Goal: Task Accomplishment & Management: Use online tool/utility

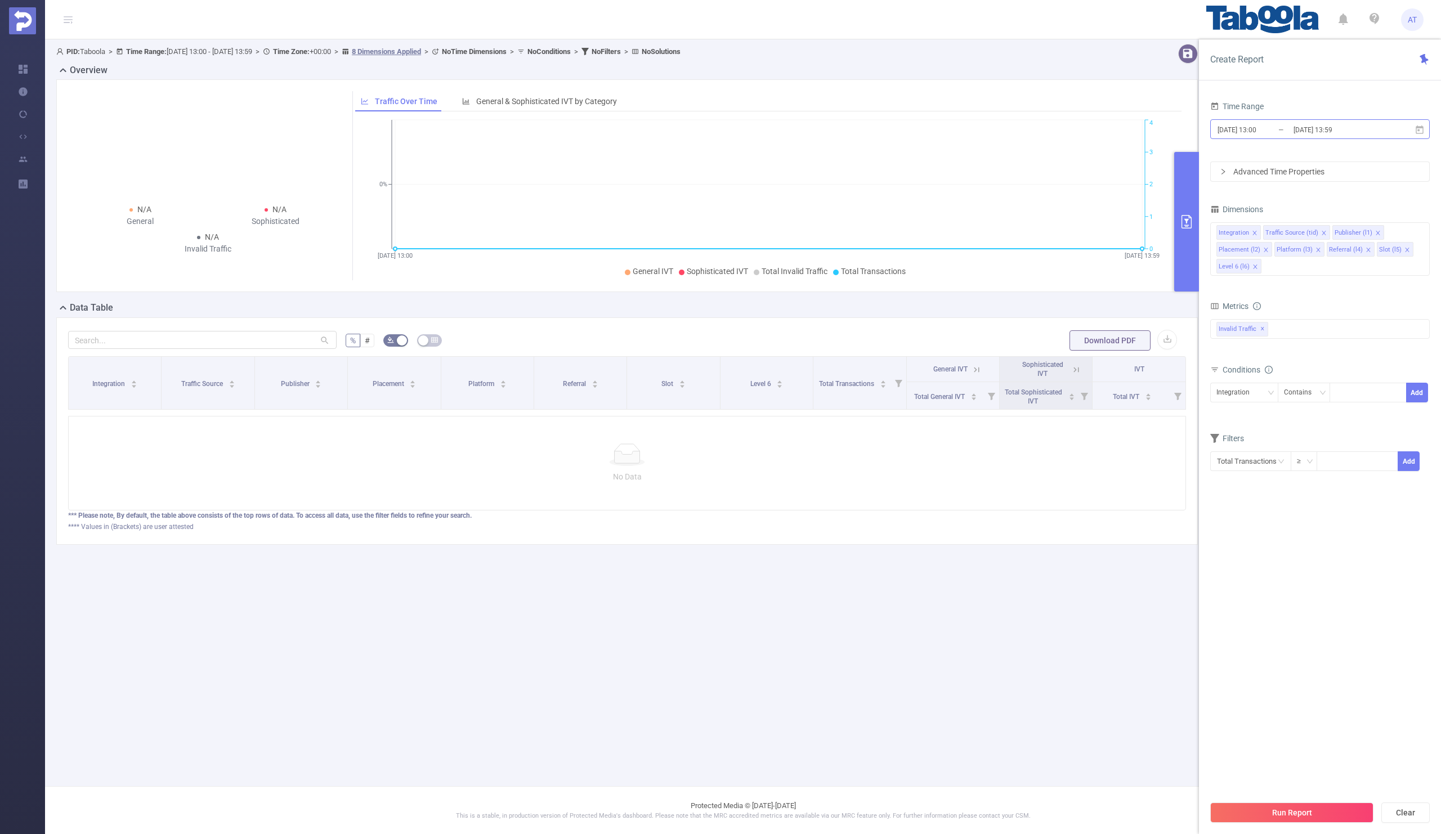
click at [1282, 132] on input "[DATE] 13:00" at bounding box center [1261, 129] width 91 height 15
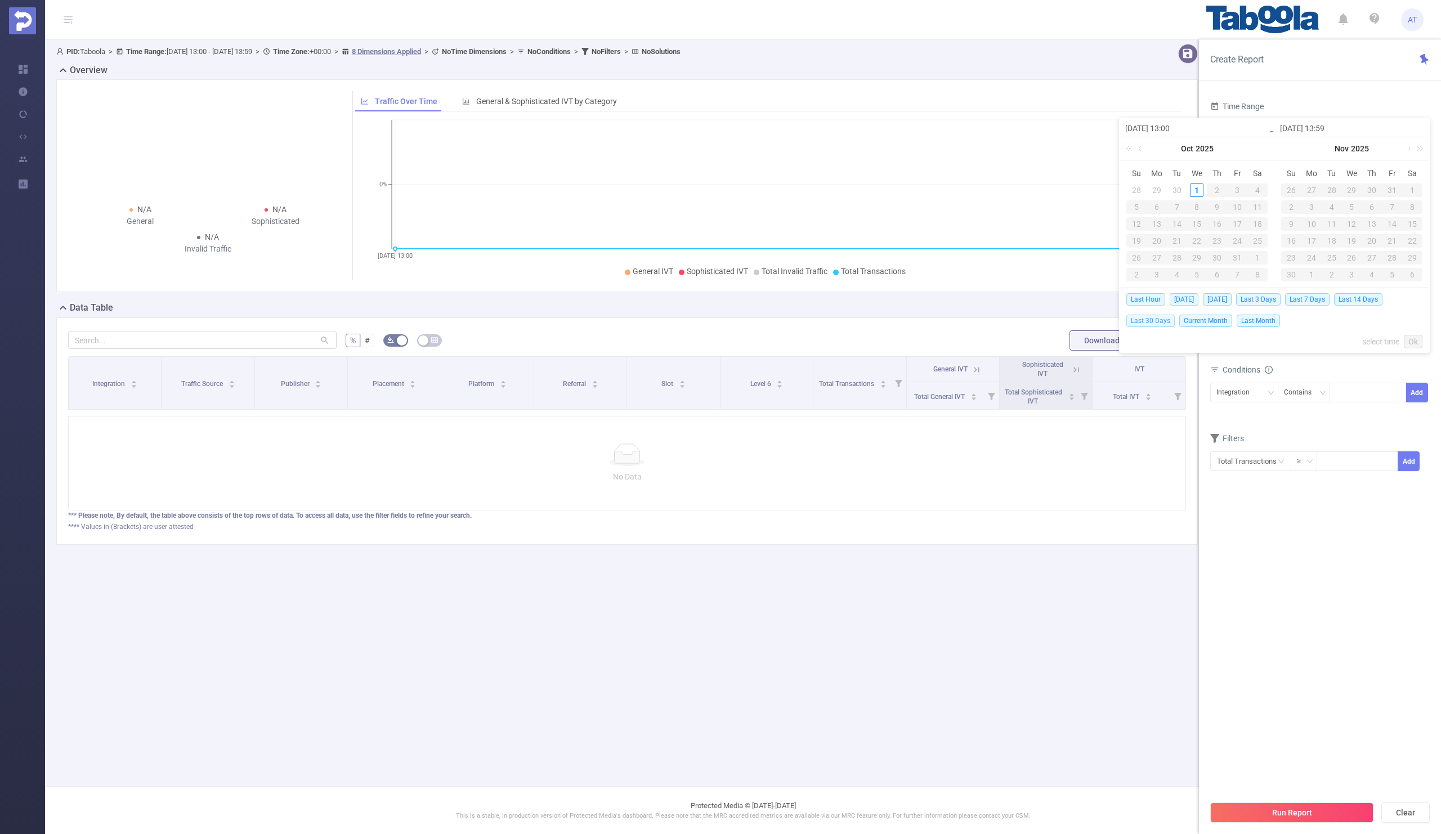
click at [1143, 323] on span "Last 30 Days" at bounding box center [1150, 321] width 48 height 12
type input "[DATE] 00:00"
type input "[DATE] 23:59"
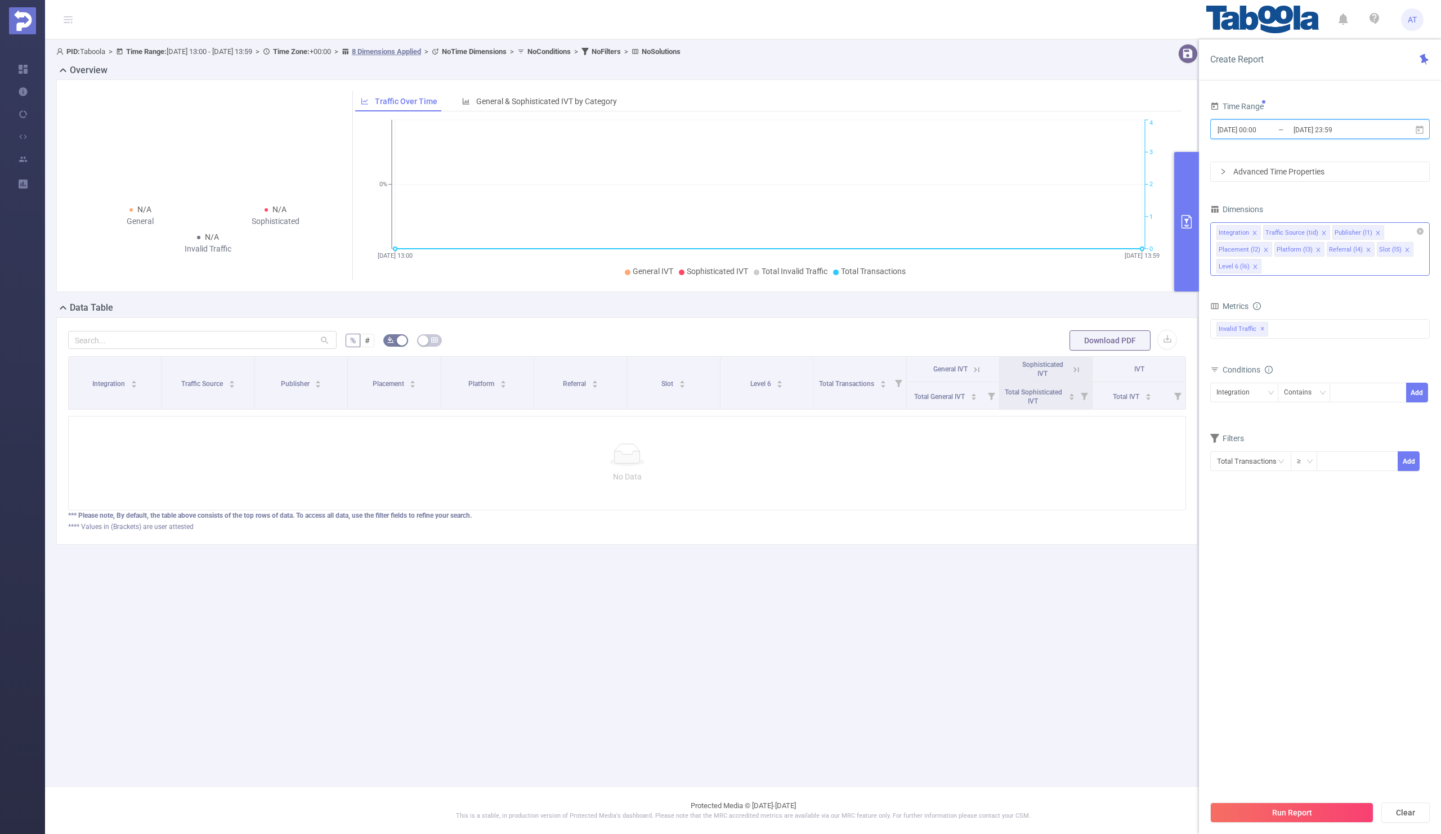
click at [1253, 230] on icon "icon: close" at bounding box center [1255, 233] width 6 height 6
click at [1275, 230] on icon "icon: close" at bounding box center [1277, 233] width 6 height 6
click at [1313, 232] on li "Placement (l2)" at bounding box center [1298, 232] width 56 height 15
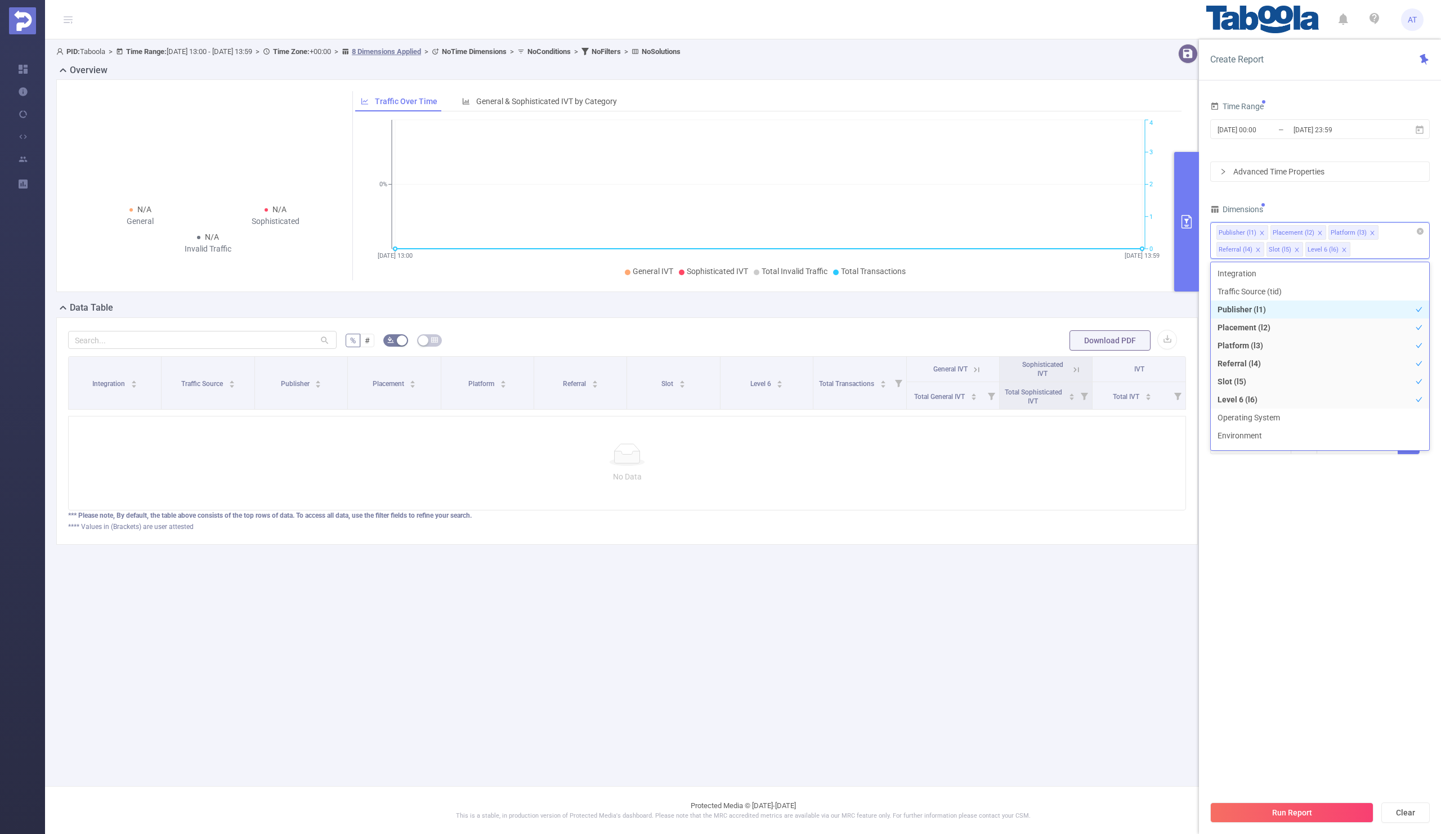
click at [1317, 232] on icon "icon: close" at bounding box center [1320, 233] width 6 height 6
click at [1313, 233] on icon "icon: close" at bounding box center [1314, 233] width 6 height 6
click at [1311, 232] on icon "icon: close" at bounding box center [1312, 233] width 6 height 6
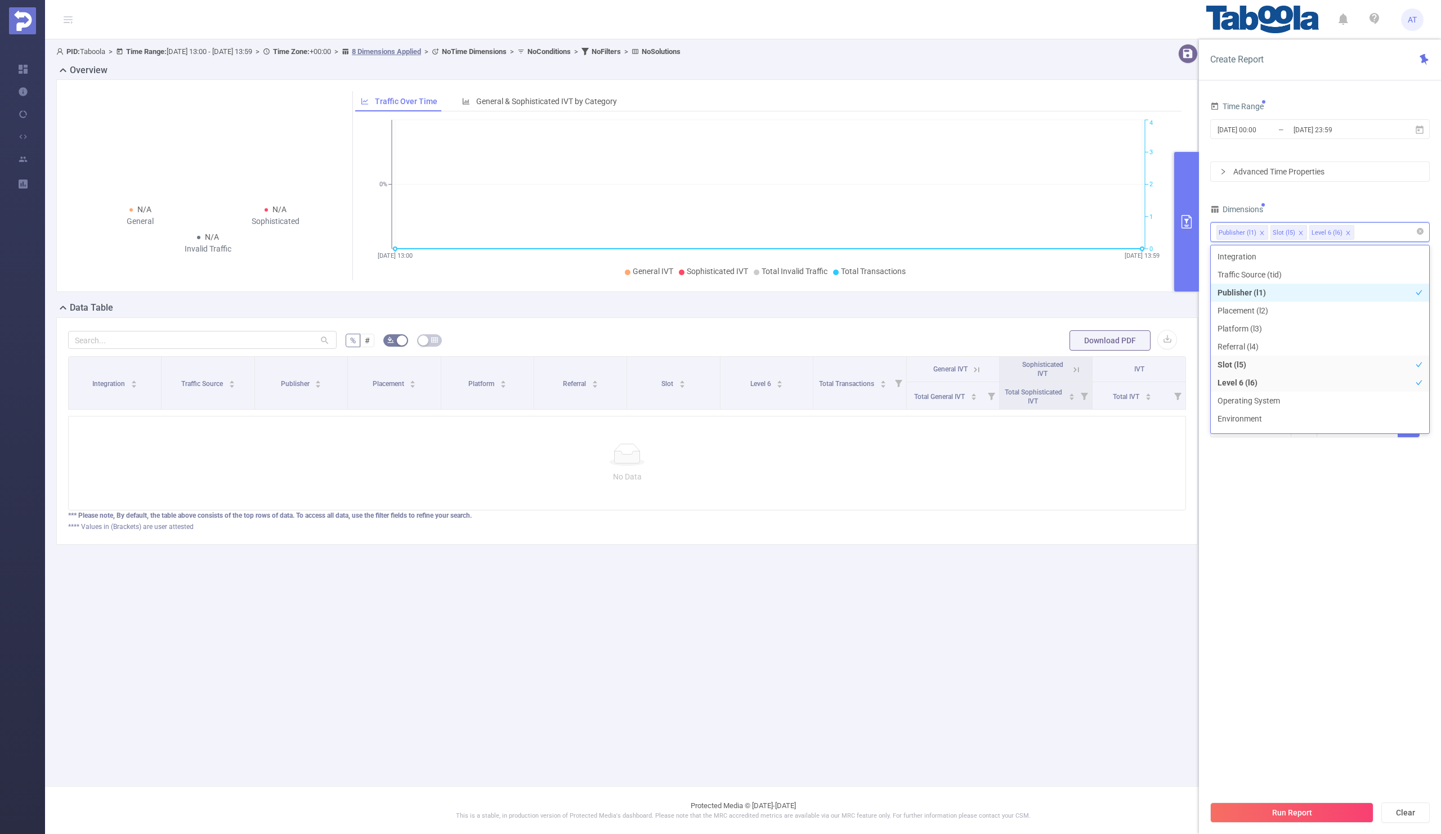
click at [1298, 232] on icon "icon: close" at bounding box center [1301, 233] width 6 height 6
click at [1322, 181] on div "Advanced Time Properties" at bounding box center [1319, 172] width 218 height 20
click at [1337, 366] on input at bounding box center [1337, 359] width 5 height 15
paste input "zenithfeed"
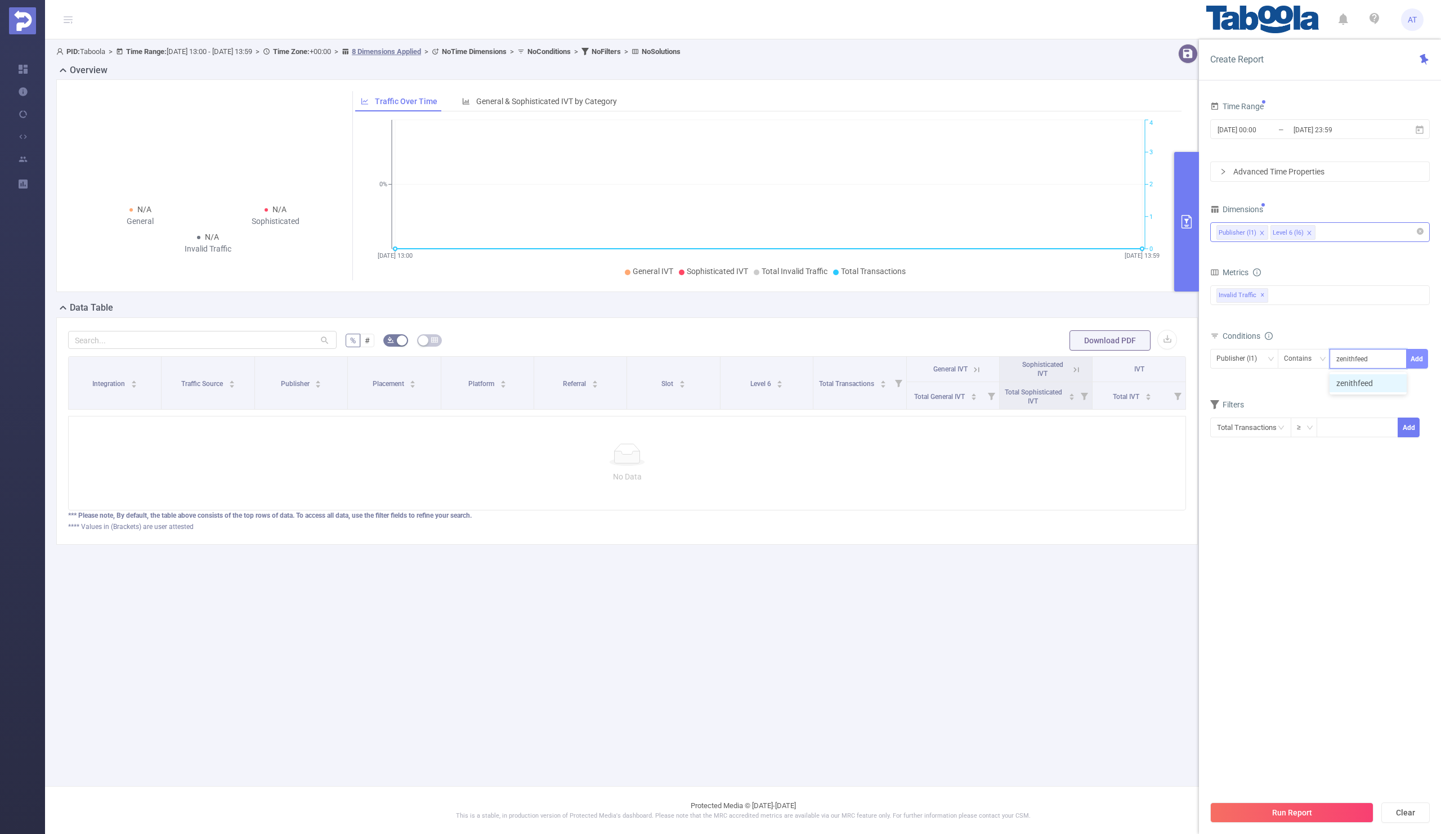
type input "zenithfeed"
click at [1412, 359] on button "Add" at bounding box center [1417, 359] width 22 height 20
click at [1343, 400] on div "Conditions Level 6 (l6) Contains Add Publisher (l1) Contains 'zenithfeed'" at bounding box center [1319, 365] width 219 height 74
click at [1263, 129] on input "[DATE] 00:00" at bounding box center [1261, 129] width 91 height 15
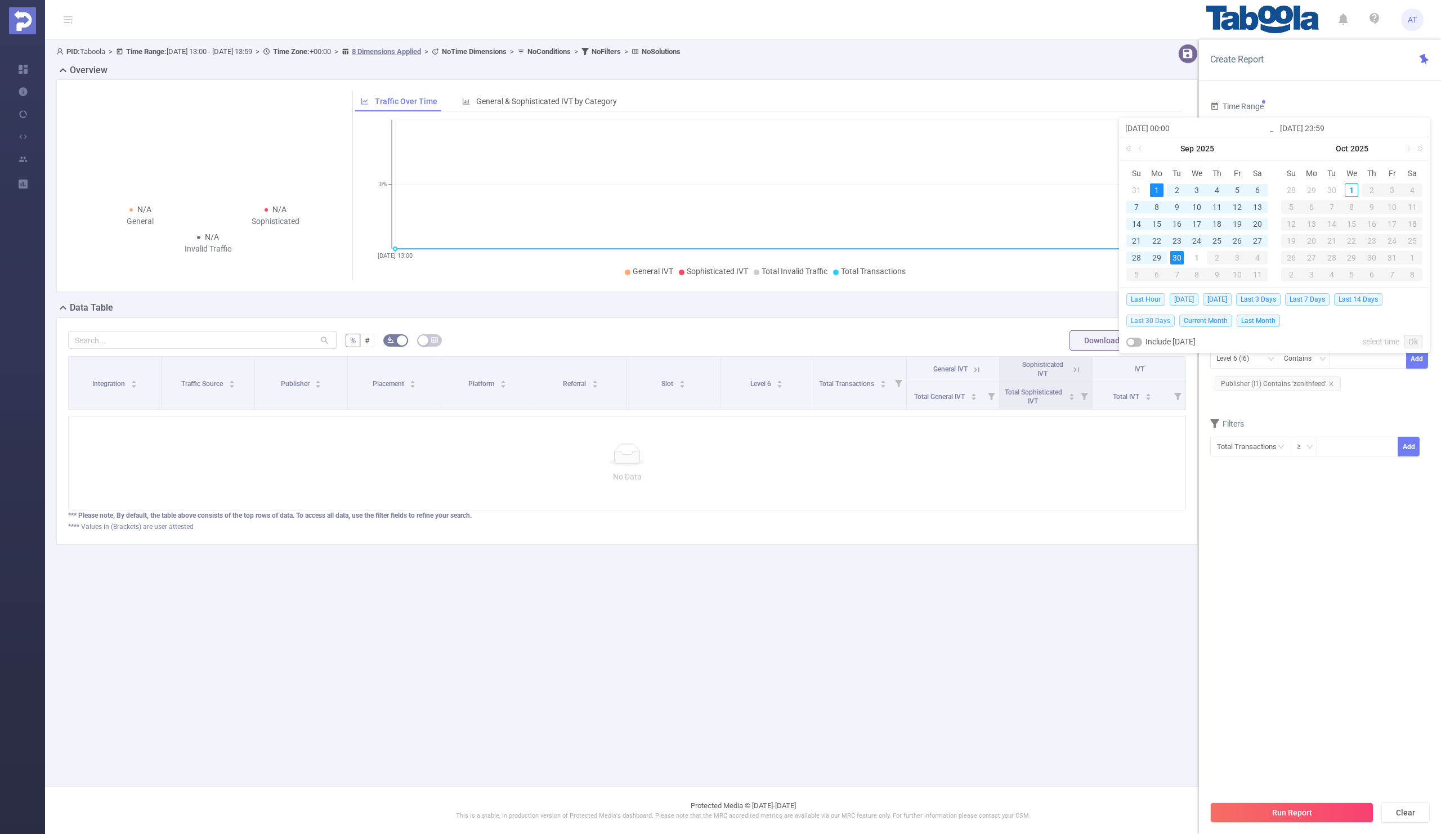
click at [1145, 316] on span "Last 30 Days" at bounding box center [1150, 321] width 48 height 12
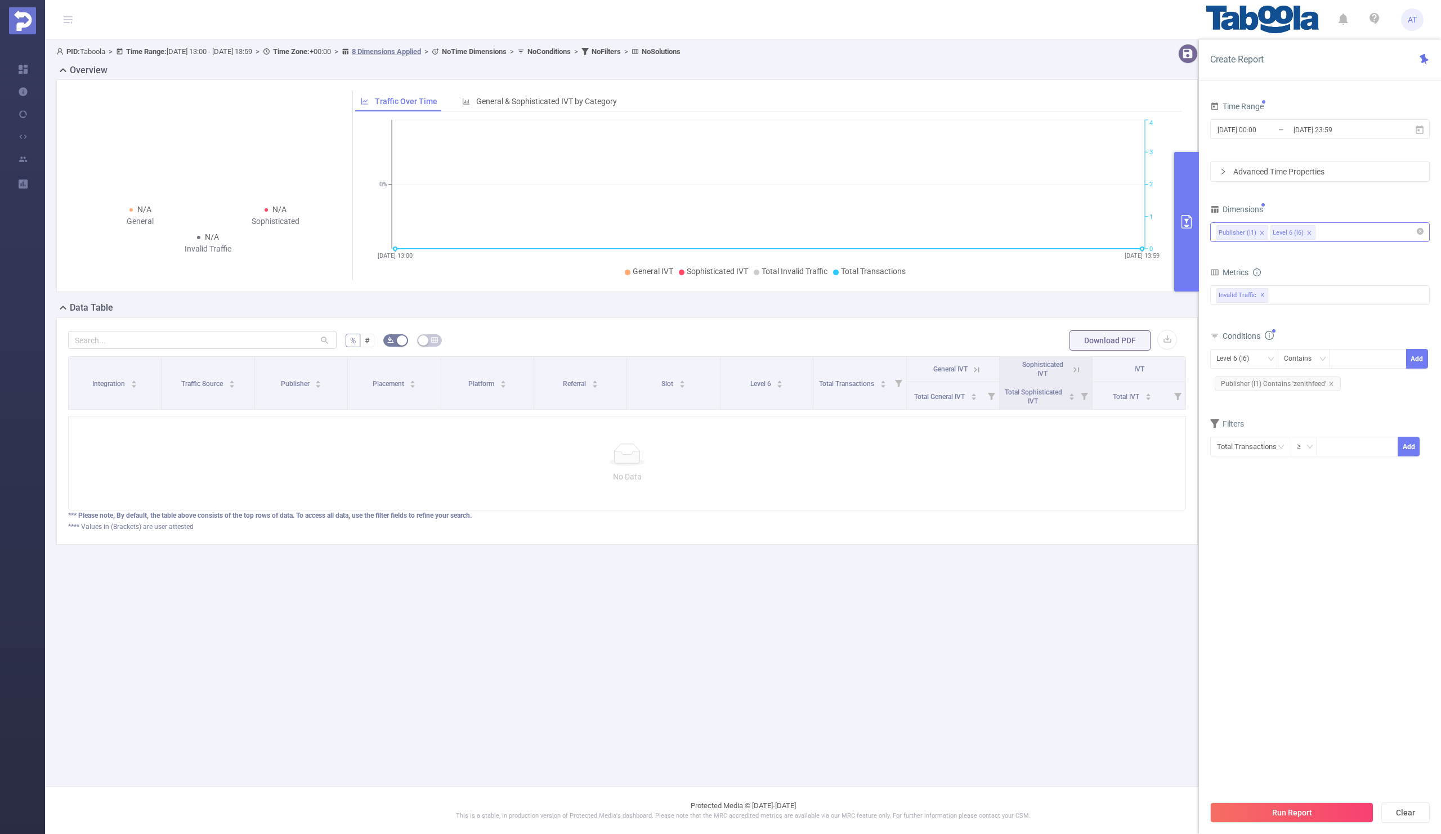
click at [1265, 489] on section "Time Range [DATE] 00:00 _ [DATE] 23:59 Advanced Time Properties Dimensions Publ…" at bounding box center [1319, 446] width 219 height 696
click at [1265, 810] on button "Run Report" at bounding box center [1291, 812] width 163 height 20
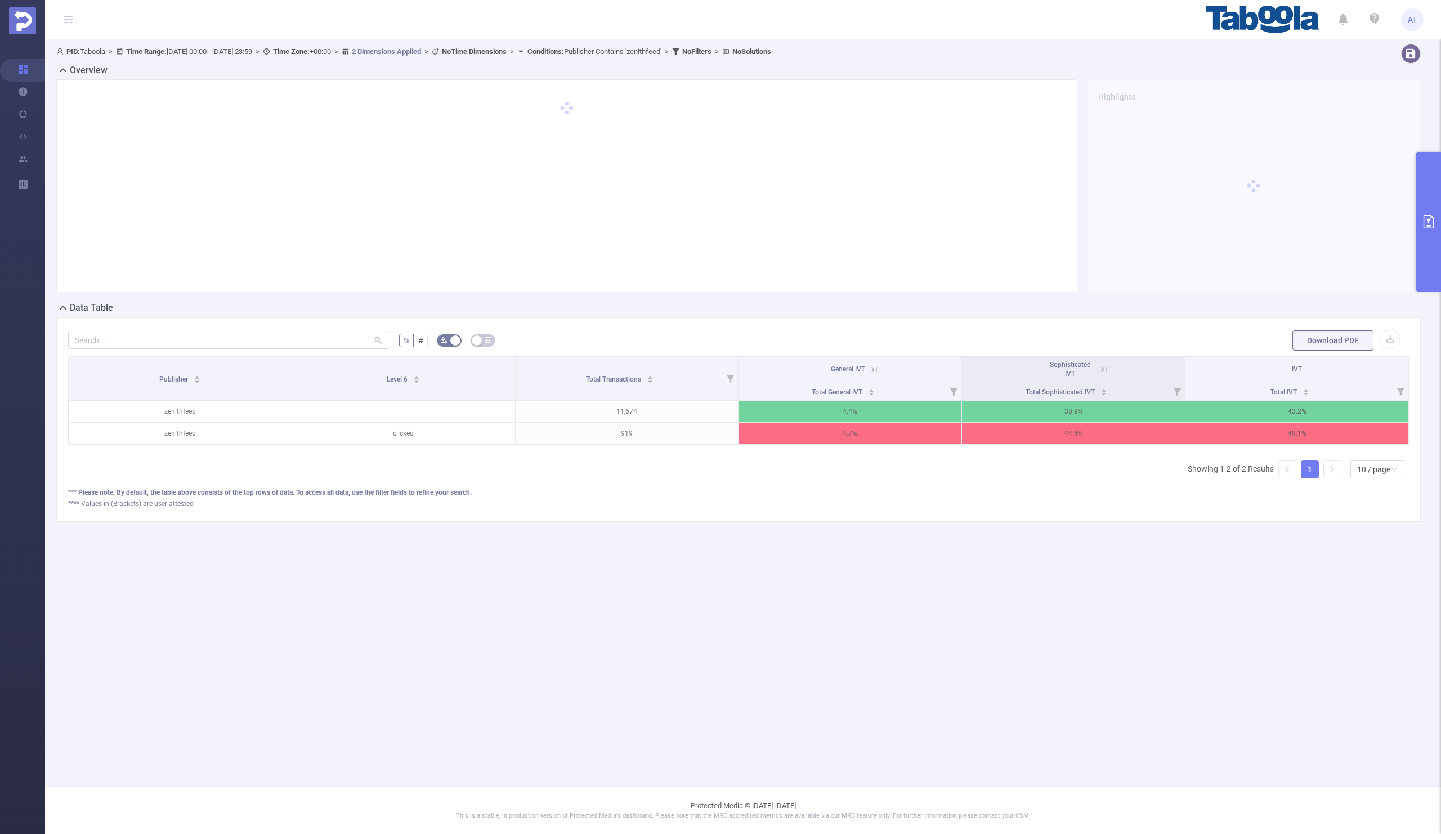
click at [1098, 369] on icon at bounding box center [1103, 370] width 10 height 10
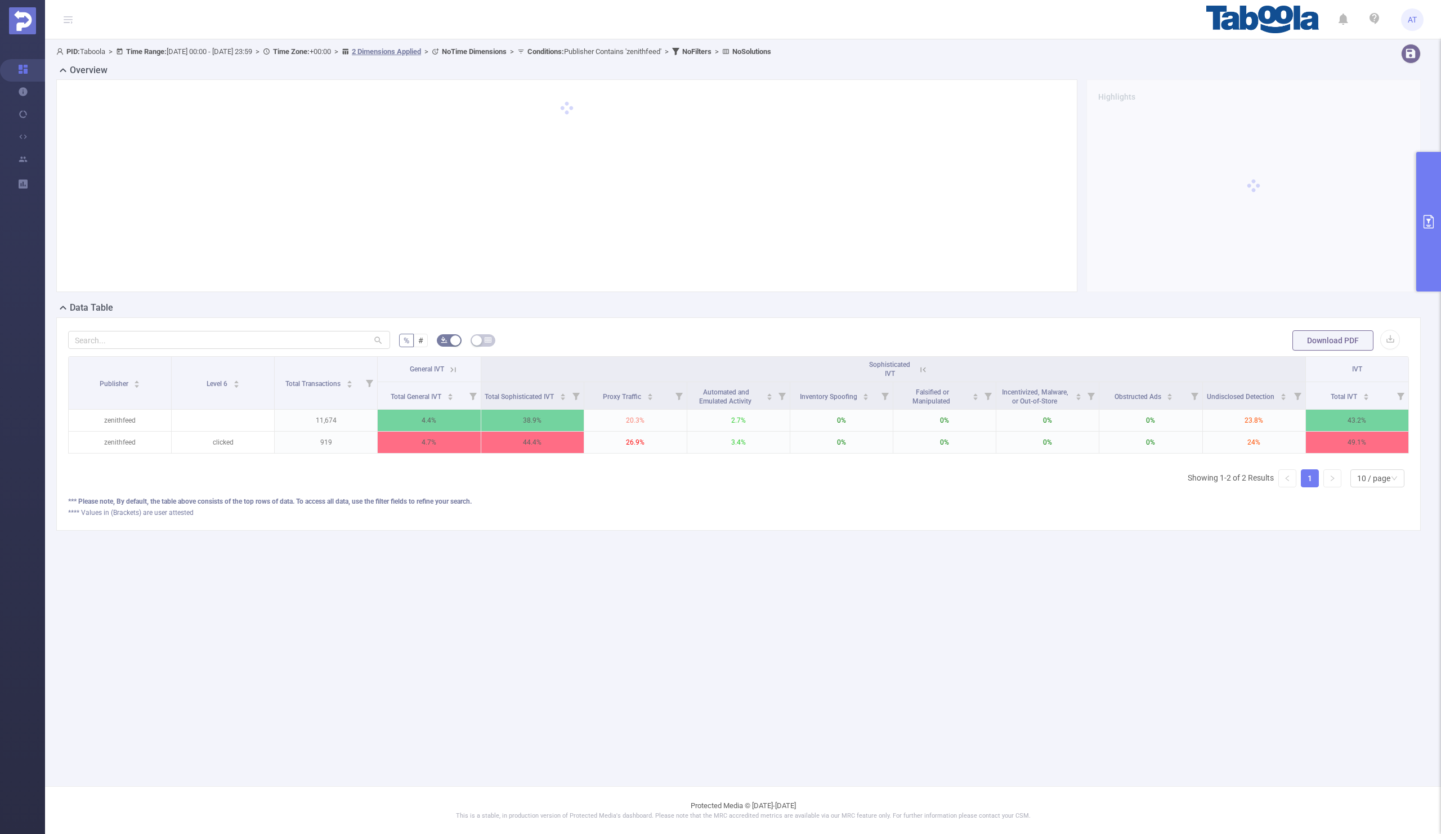
click at [451, 371] on icon at bounding box center [453, 370] width 10 height 10
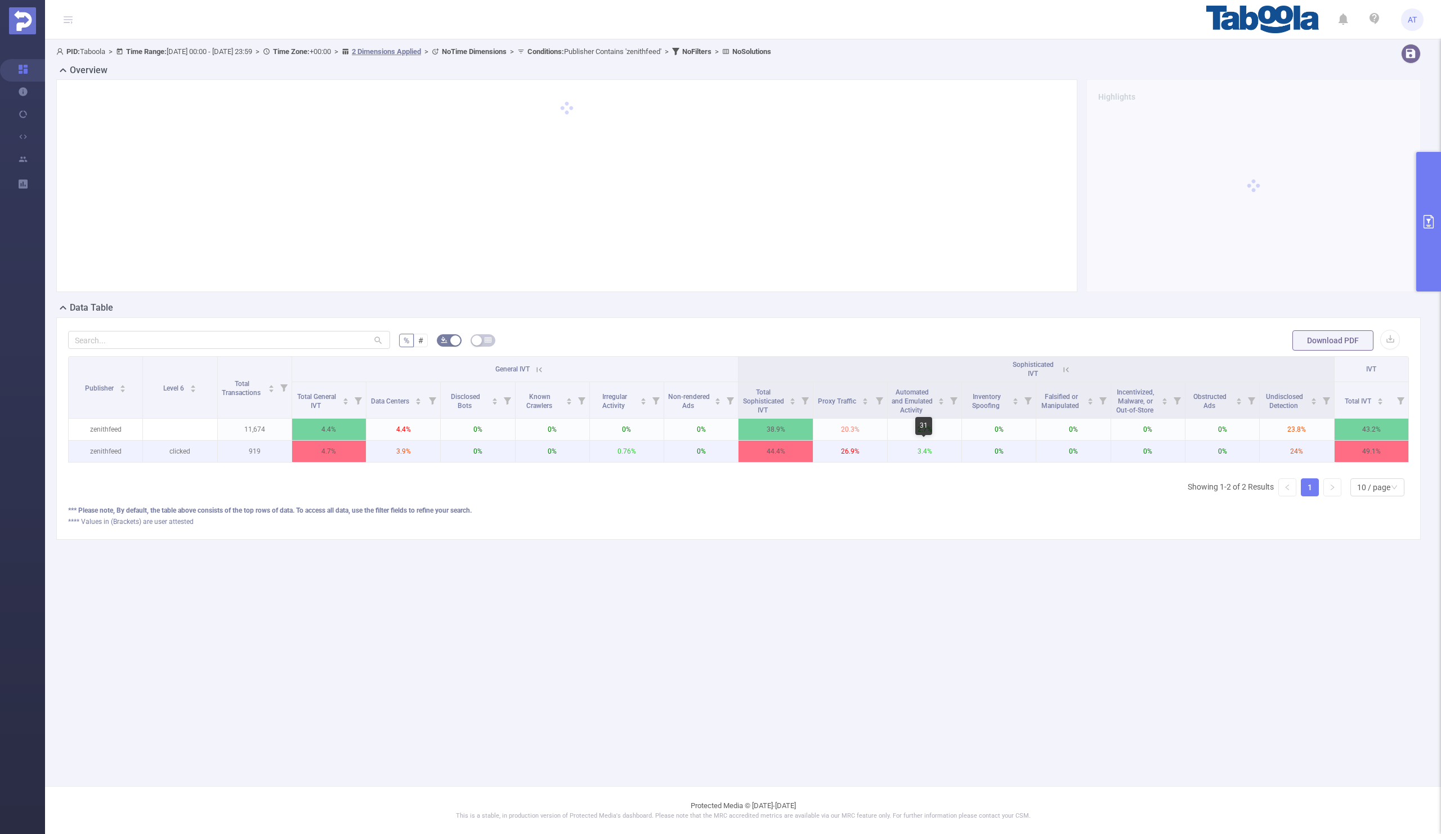
scroll to position [0, 2]
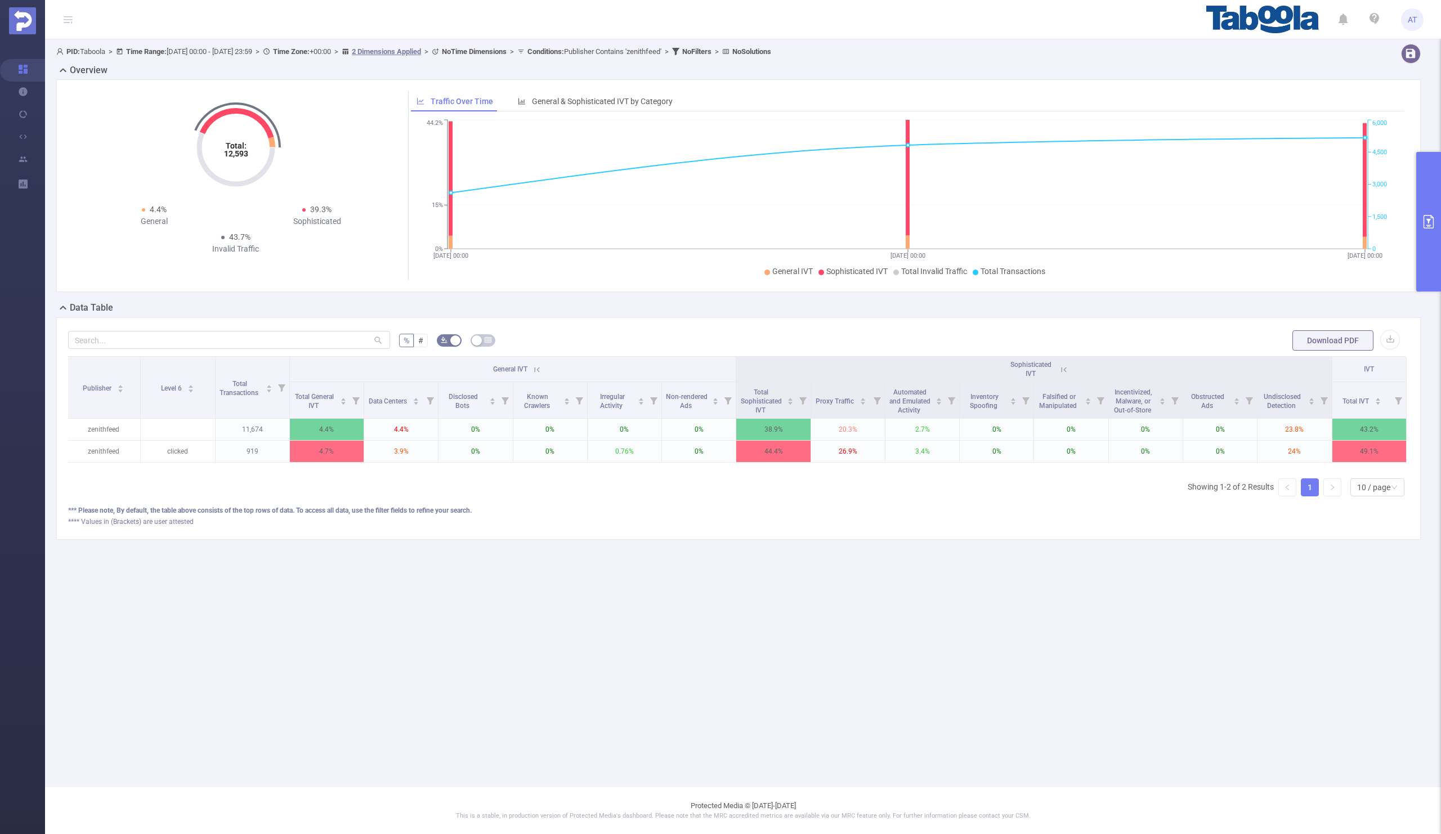
click at [1421, 226] on icon "primary" at bounding box center [1428, 222] width 14 height 14
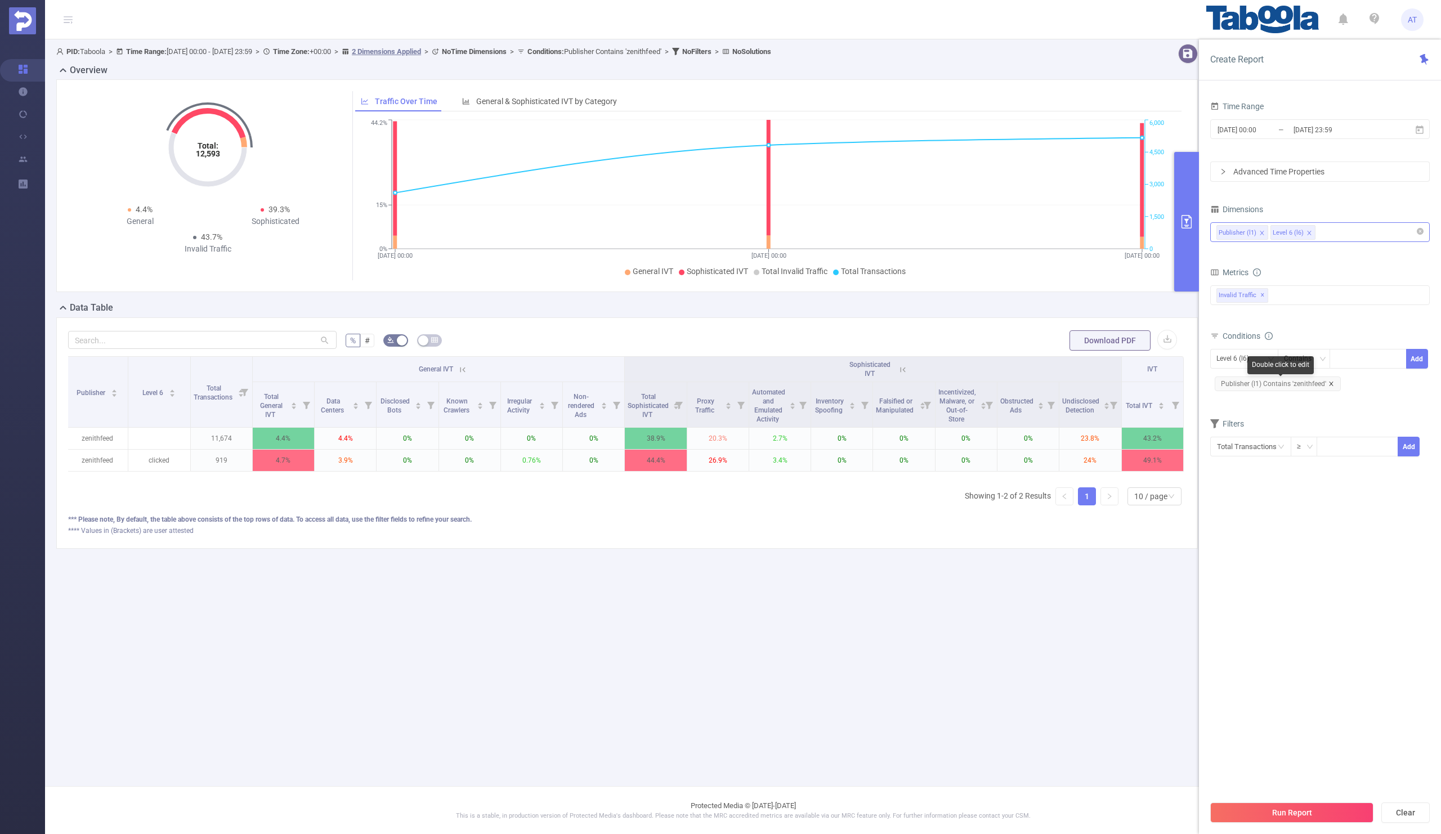
click at [1328, 385] on icon "icon: close" at bounding box center [1331, 384] width 6 height 6
click at [1239, 366] on div "Level 6 (l6)" at bounding box center [1236, 358] width 41 height 19
click at [1236, 386] on li "Publisher (l1)" at bounding box center [1244, 383] width 68 height 18
click at [1344, 362] on div at bounding box center [1367, 358] width 65 height 19
paste input "newlinkmedia-techfusionnews"
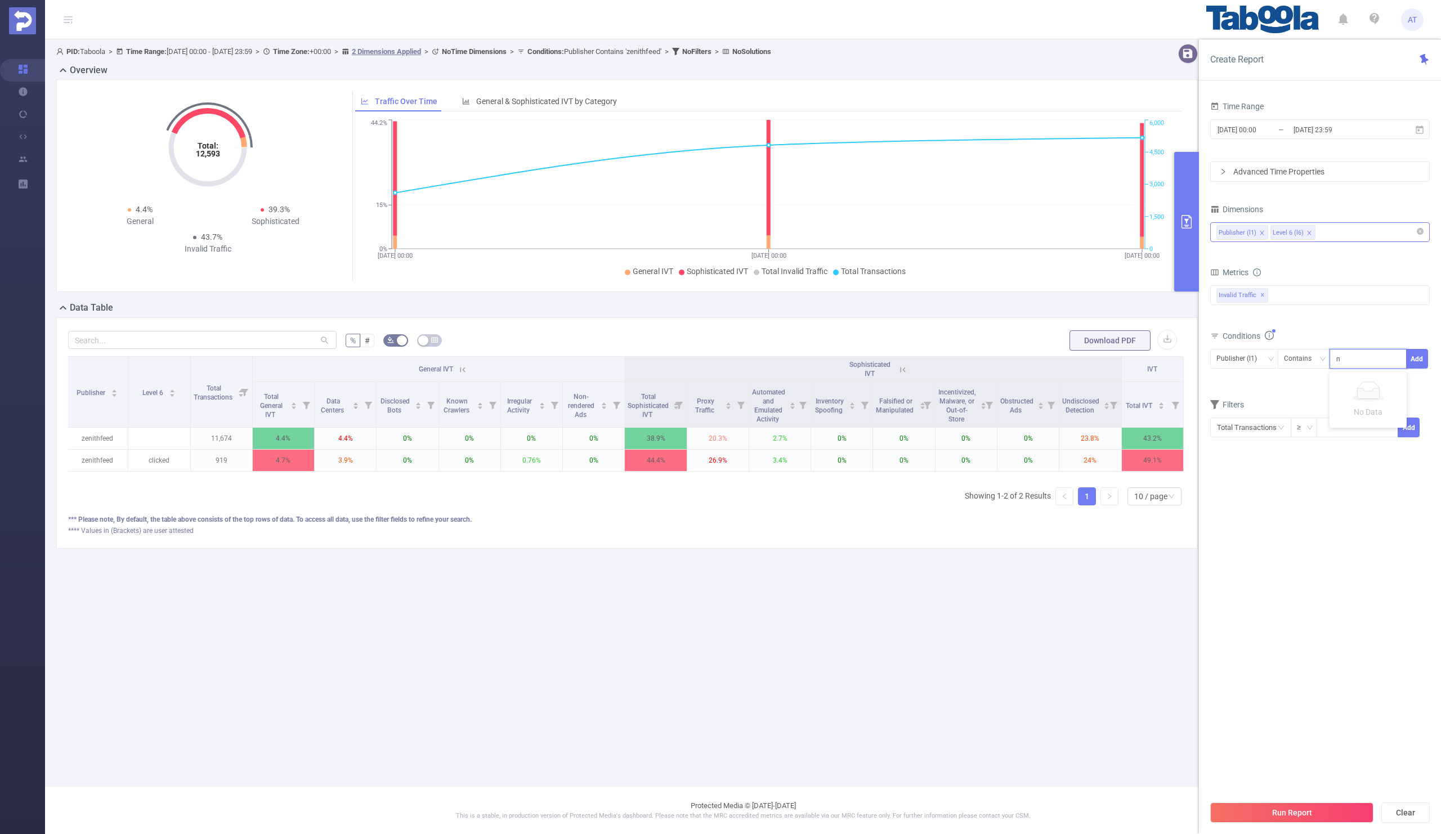
scroll to position [0, 28]
type input "newlinkmedia-techfusionnews"
click at [1419, 355] on button "Add" at bounding box center [1417, 359] width 22 height 20
click at [1348, 409] on form "Dimensions Publisher (l1) Level 6 (l6) Metrics bp_total brand-safety brand_is_s…" at bounding box center [1319, 336] width 219 height 270
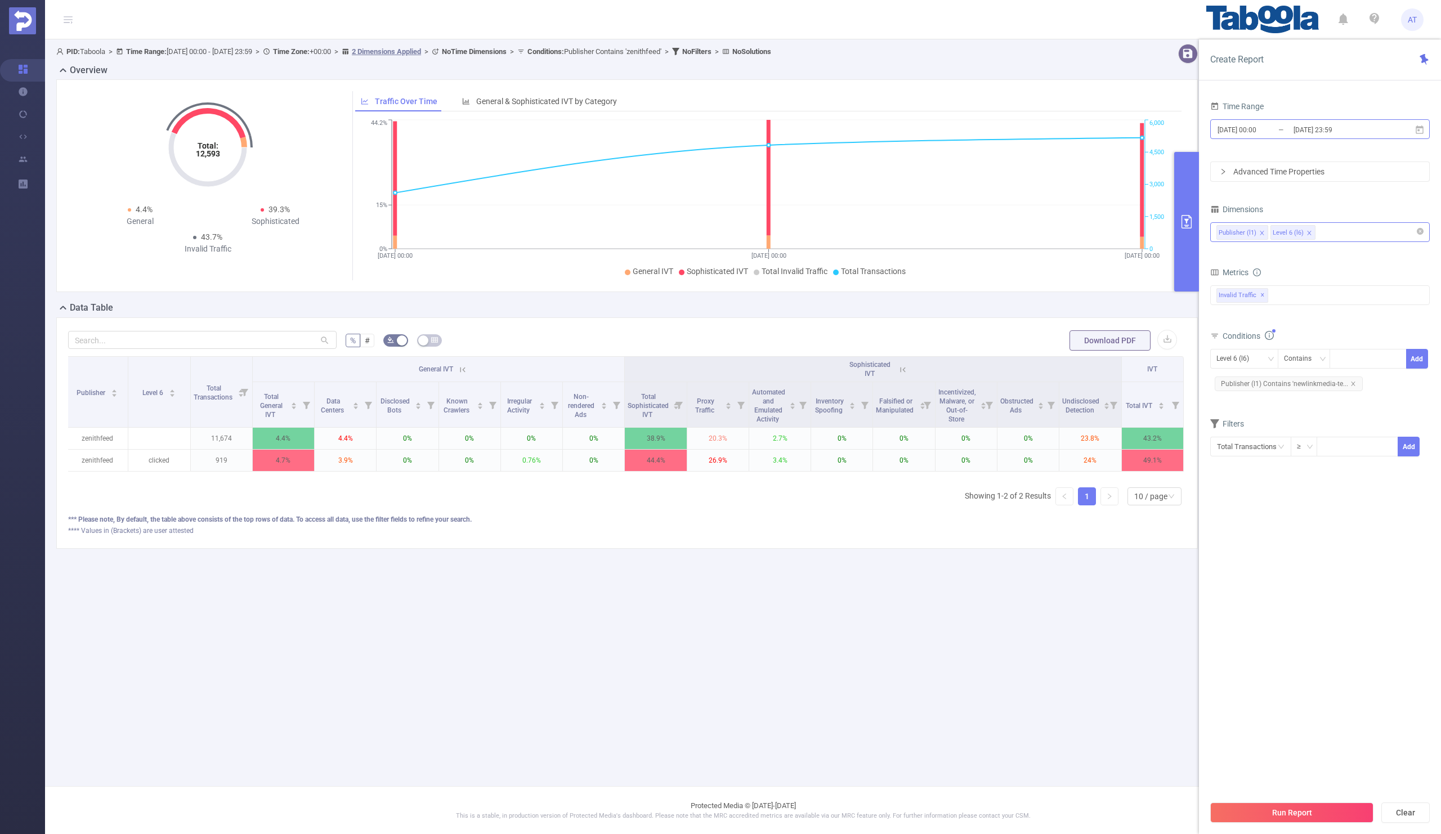
click at [1254, 122] on input "[DATE] 00:00" at bounding box center [1261, 129] width 91 height 15
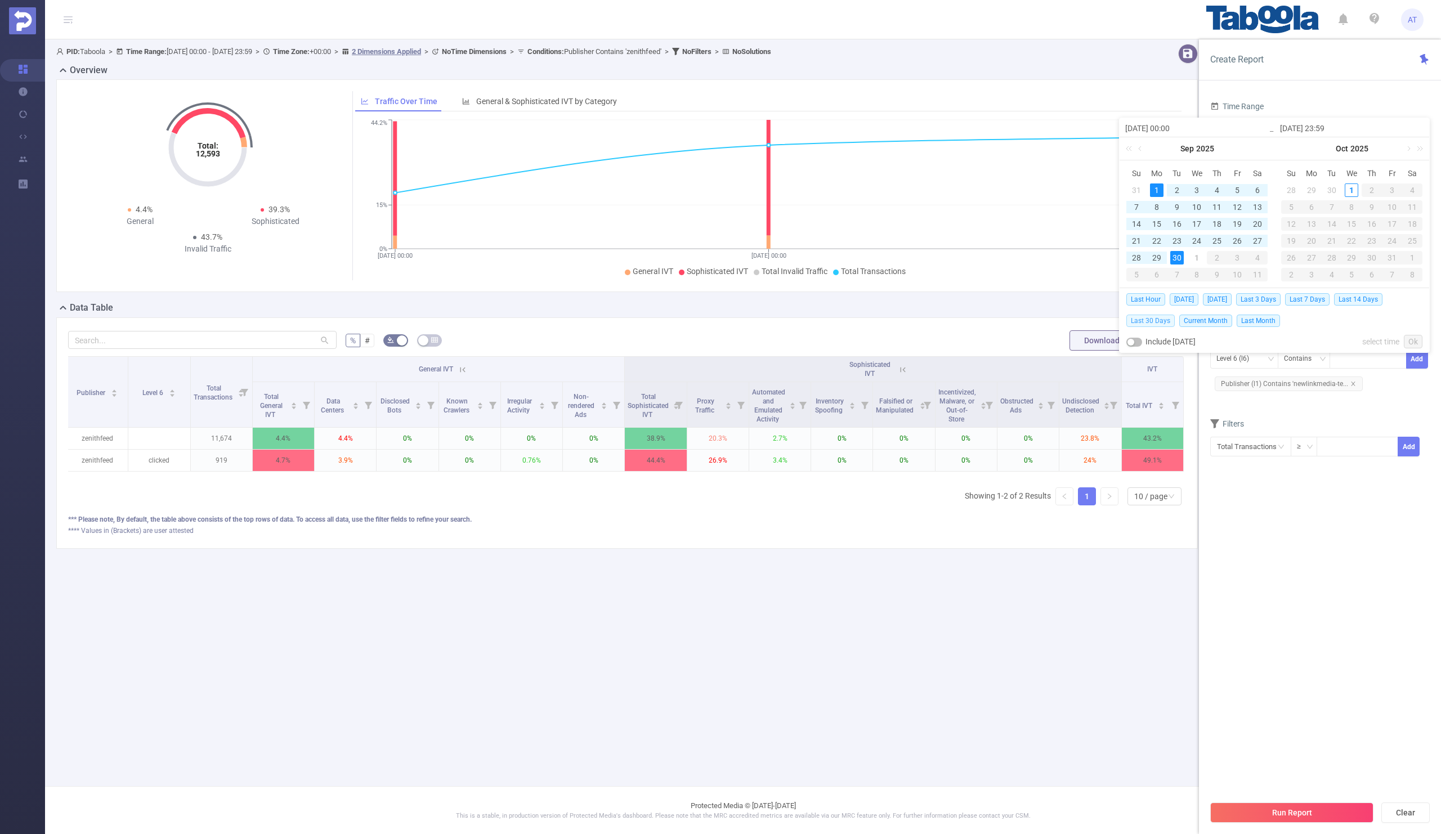
click at [1148, 320] on span "Last 30 Days" at bounding box center [1150, 321] width 48 height 12
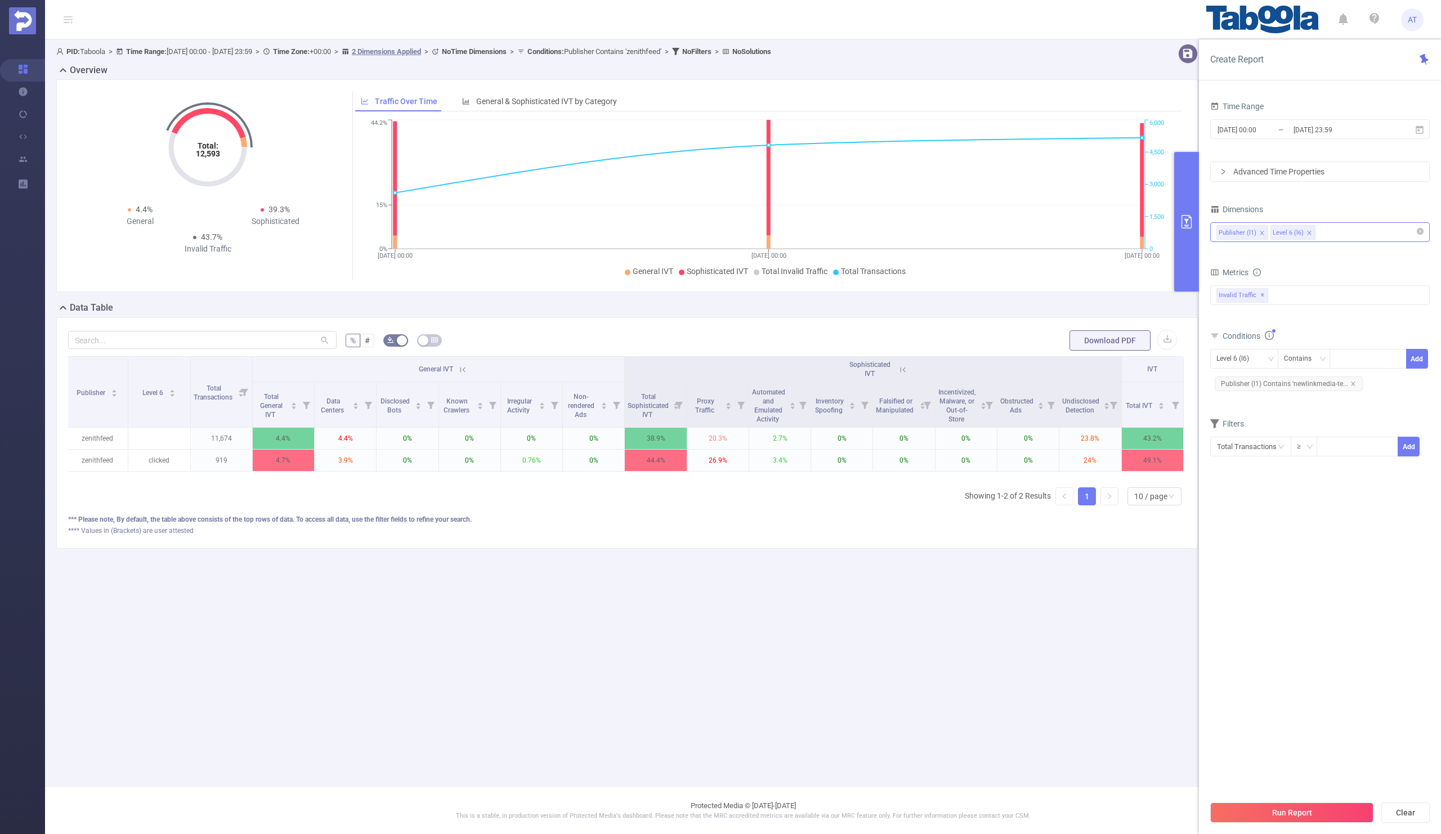
click at [1294, 565] on section "Time Range [DATE] 00:00 _ [DATE] 23:59 Advanced Time Properties Dimensions Publ…" at bounding box center [1319, 446] width 219 height 696
click at [1265, 810] on button "Run Report" at bounding box center [1291, 812] width 163 height 20
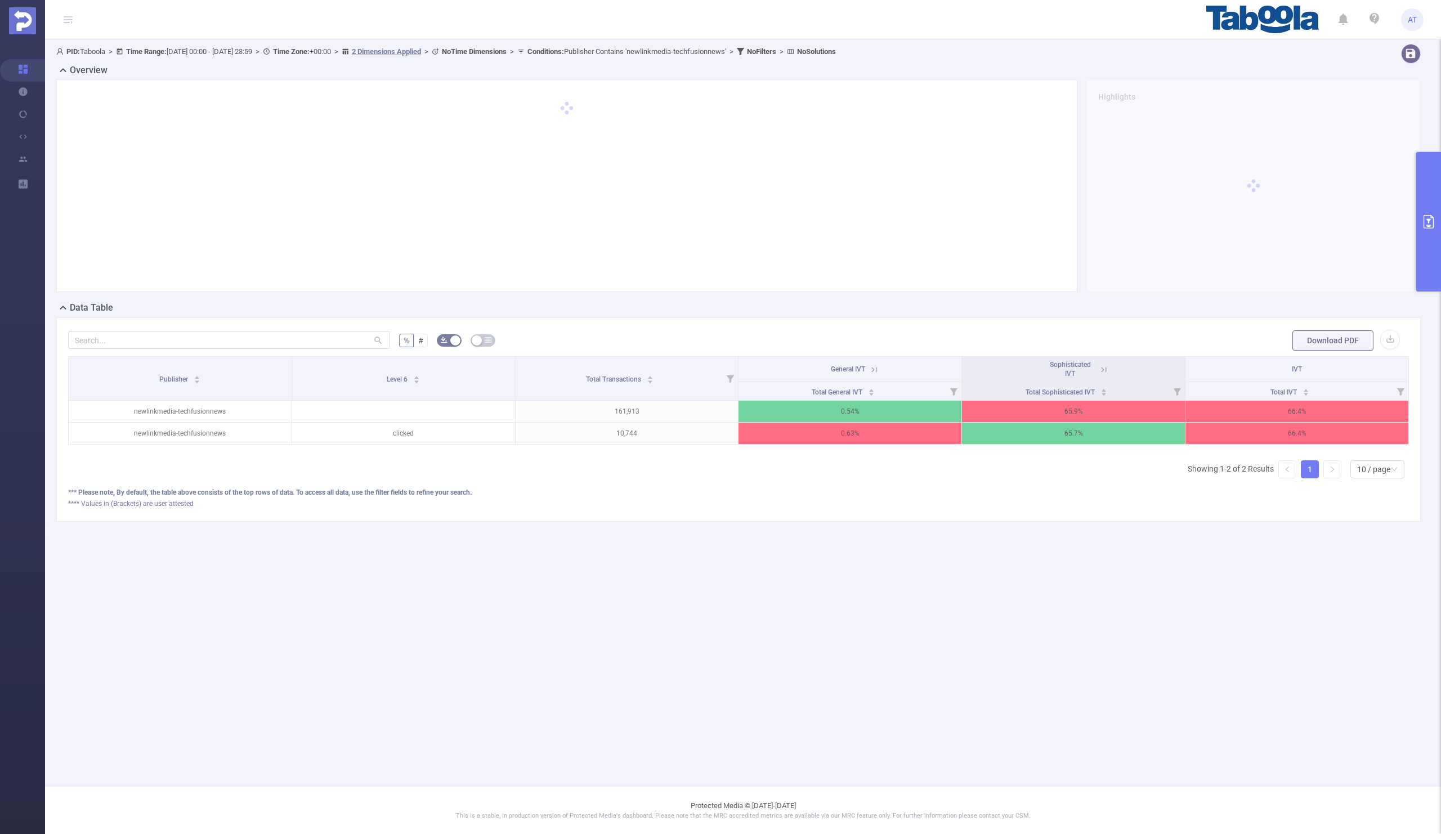
click at [1102, 367] on icon at bounding box center [1103, 370] width 10 height 10
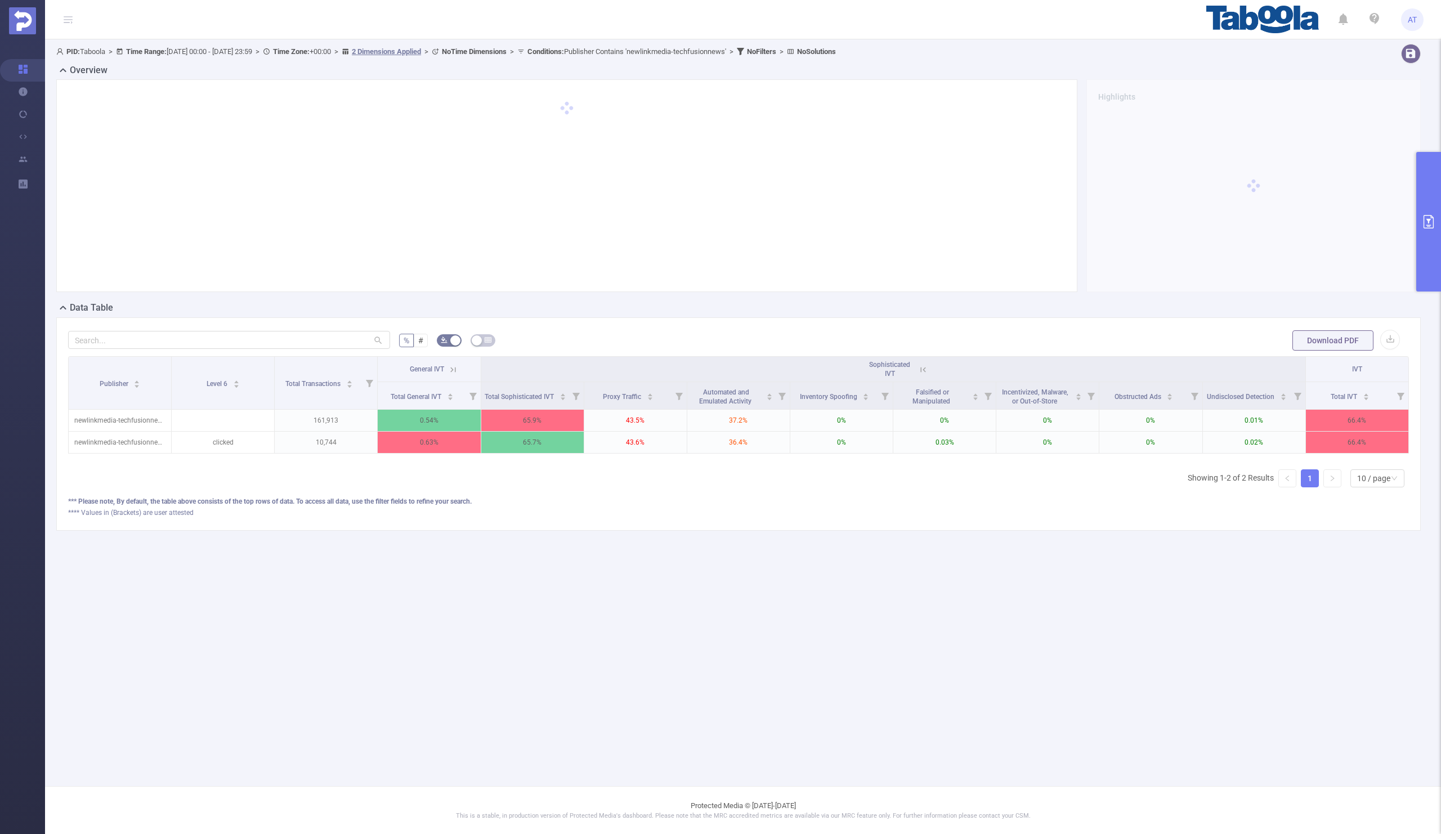
click at [451, 371] on icon at bounding box center [453, 370] width 10 height 10
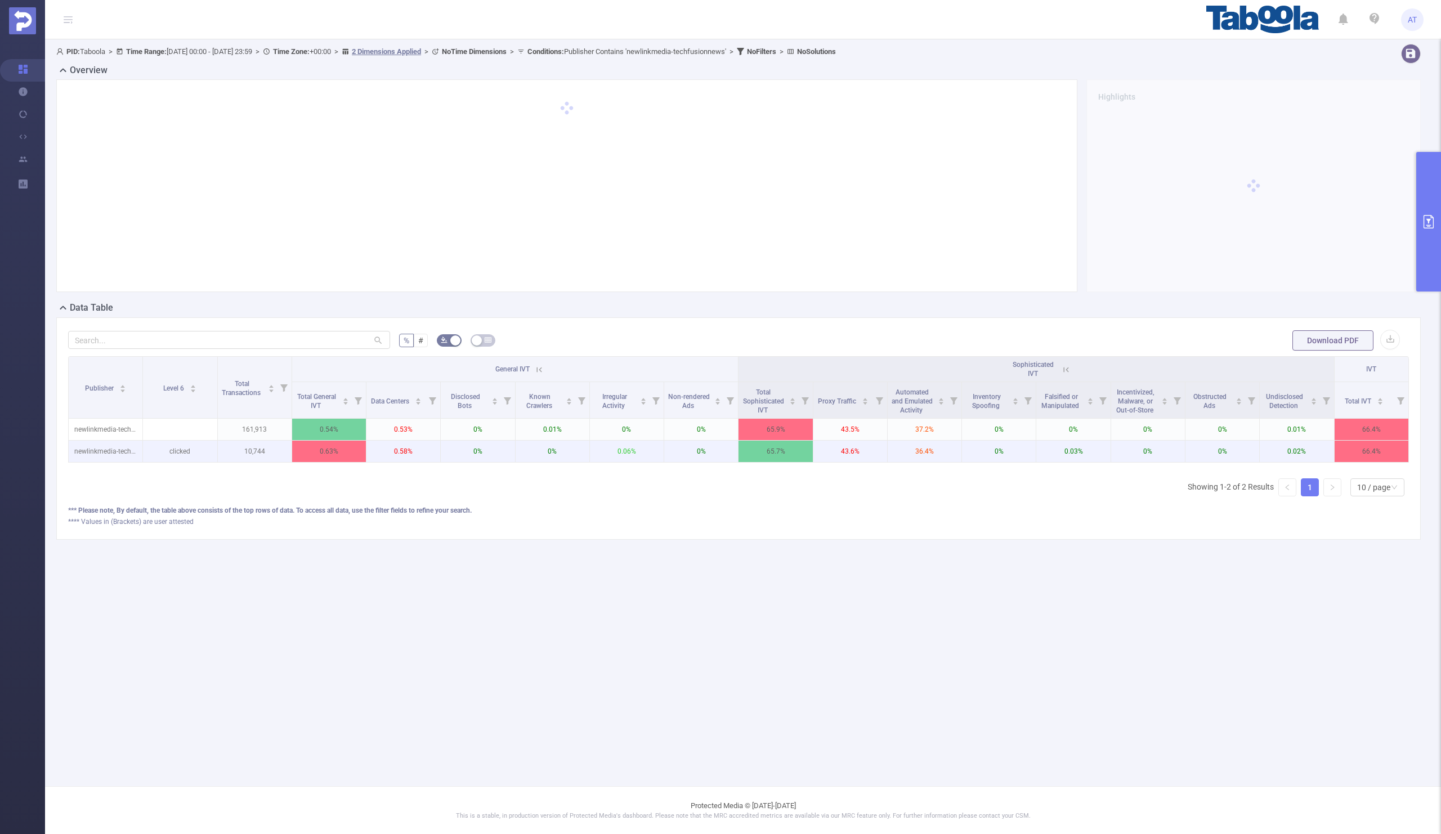
scroll to position [0, 2]
